Goal: Find specific page/section: Find specific page/section

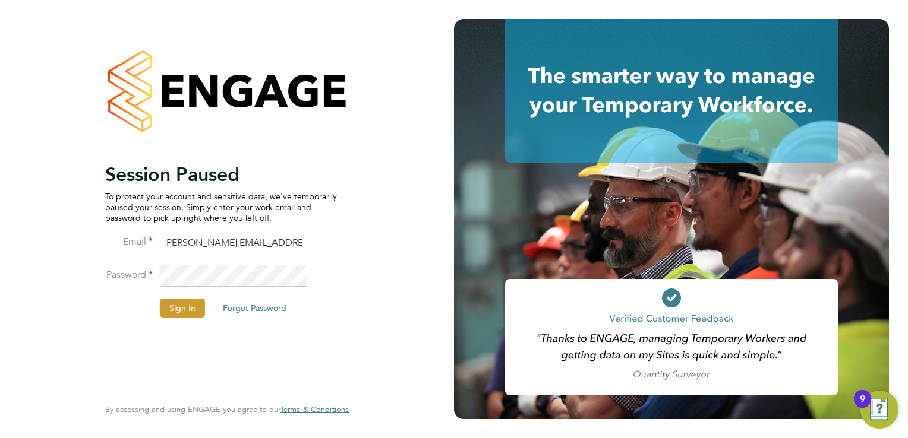
click at [175, 292] on li "Password" at bounding box center [221, 282] width 232 height 33
click at [175, 302] on button "Sign In" at bounding box center [182, 308] width 45 height 19
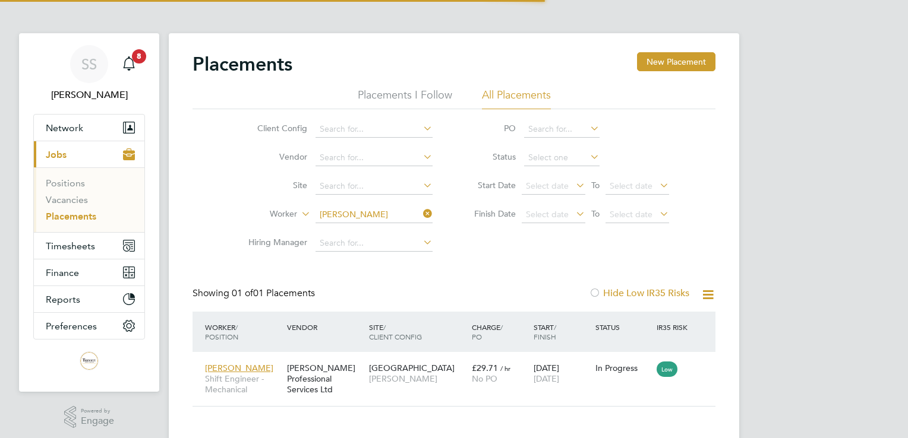
scroll to position [34, 103]
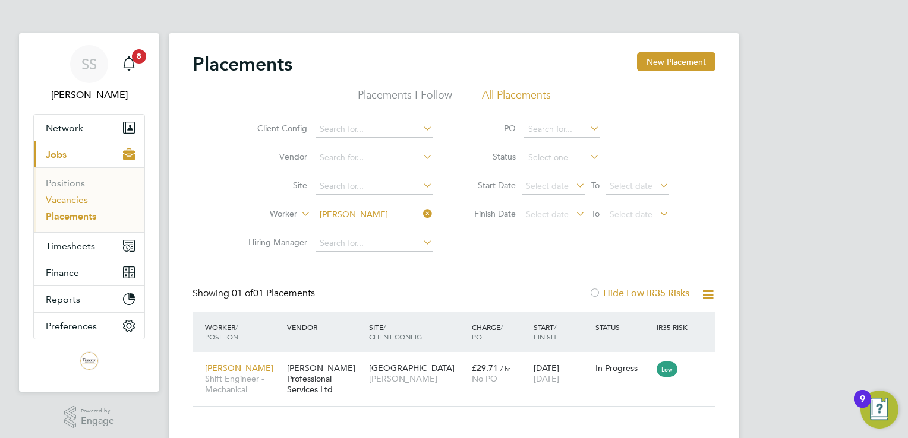
click at [71, 200] on link "Vacancies" at bounding box center [67, 199] width 42 height 11
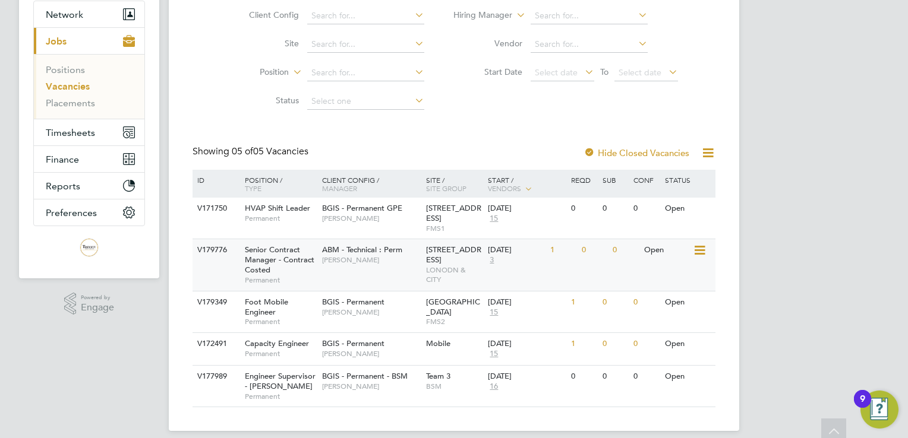
scroll to position [115, 0]
